Goal: Check status: Check status

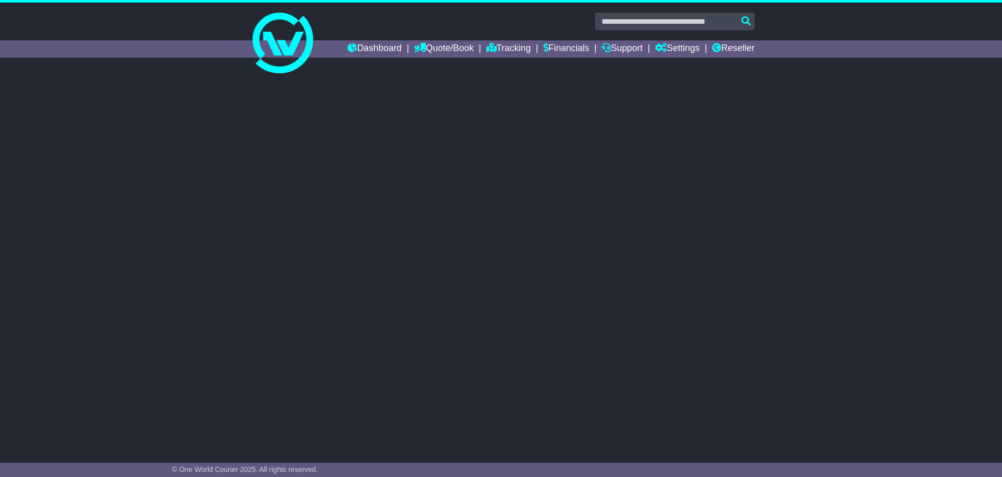
select select "**"
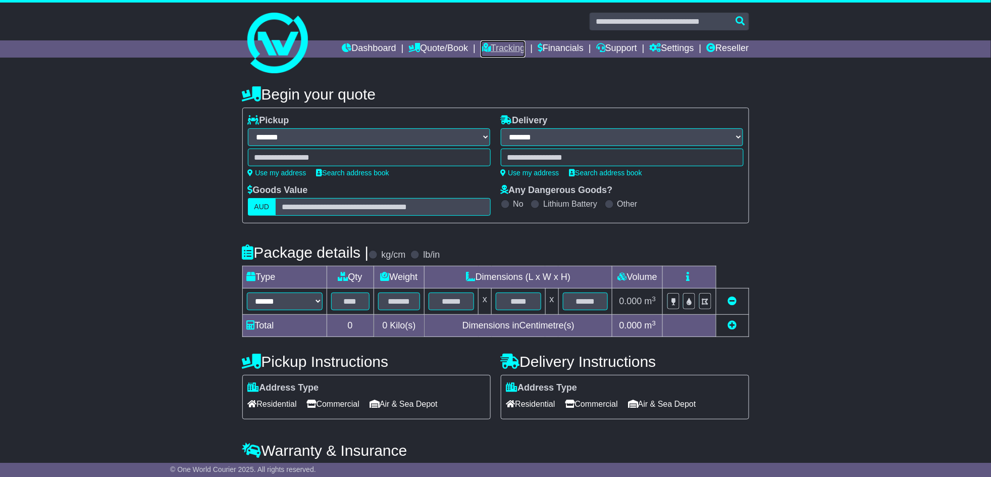
click at [486, 51] on link "Tracking" at bounding box center [503, 48] width 44 height 17
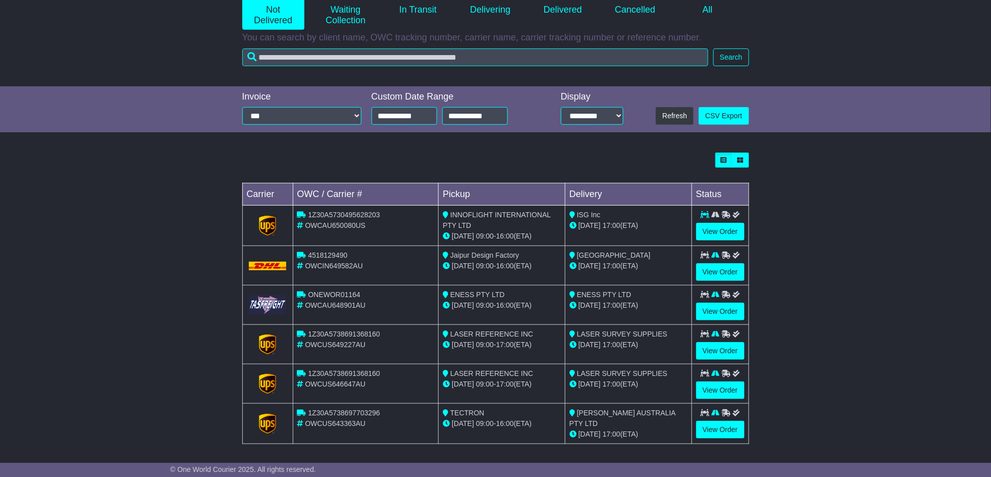
scroll to position [148, 0]
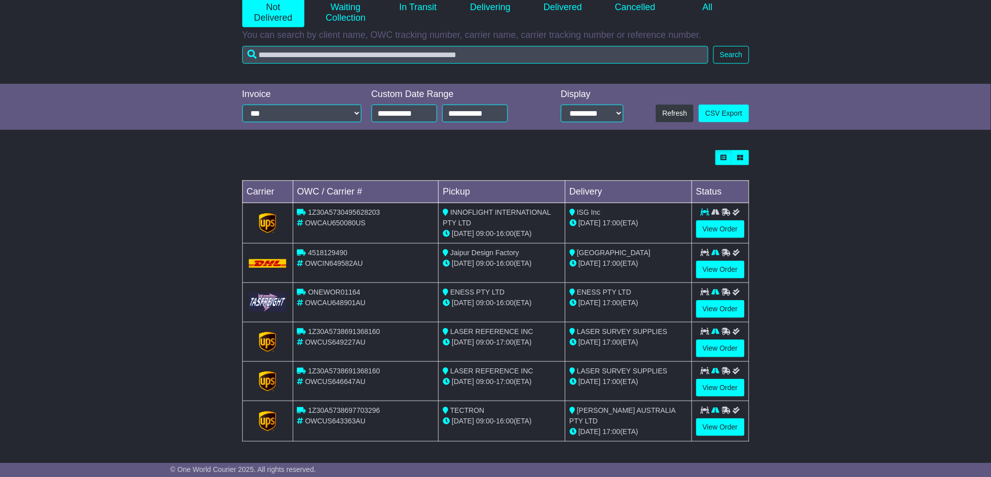
click at [199, 300] on div "Loading... No bookings found Carrier OWC / Carrier # Pickup Delivery Status 1Z3…" at bounding box center [495, 301] width 991 height 312
click at [711, 308] on link "View Order" at bounding box center [720, 309] width 48 height 18
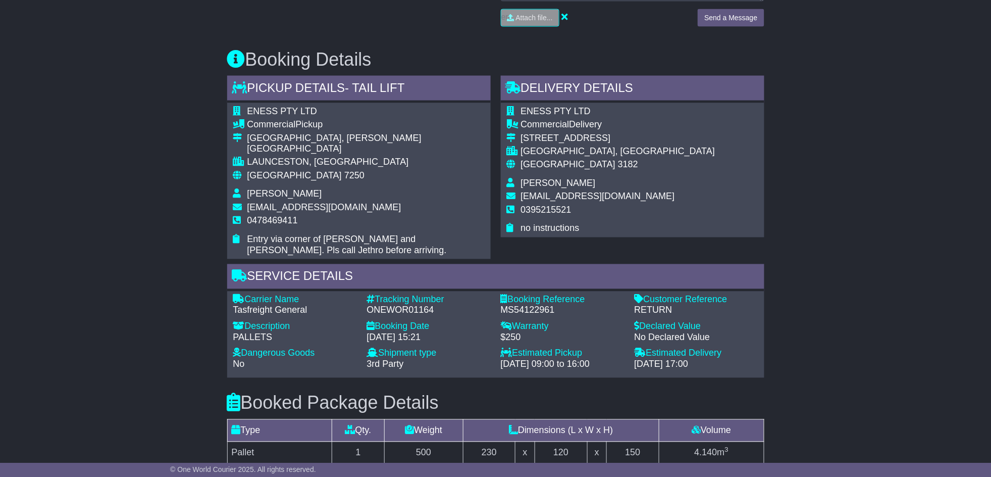
scroll to position [538, 0]
